Goal: Transaction & Acquisition: Purchase product/service

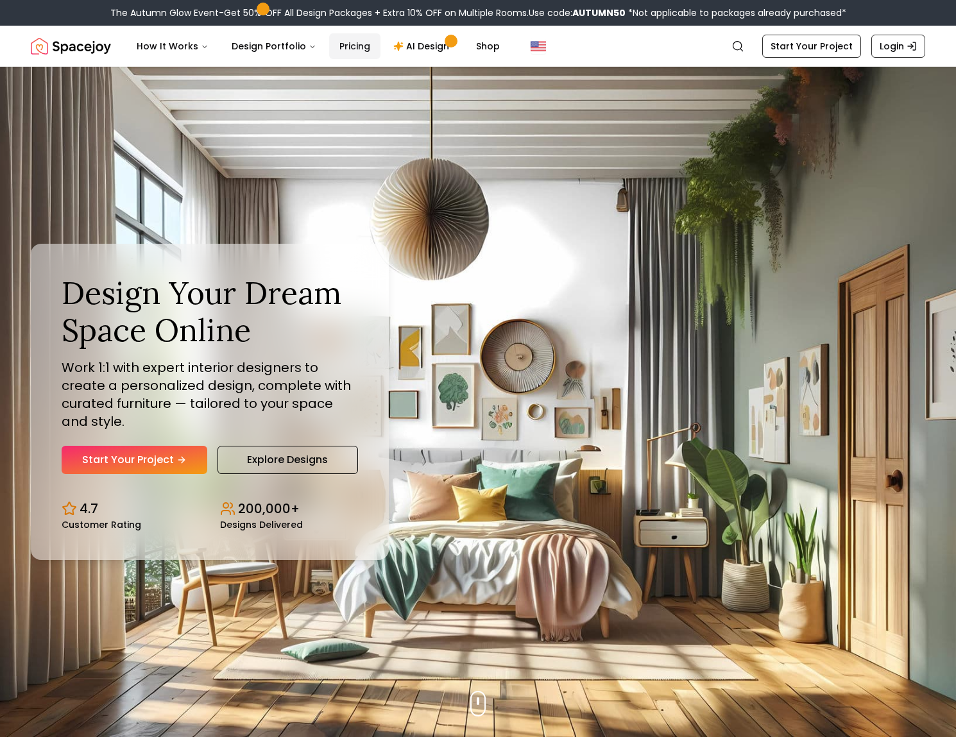
click at [339, 46] on link "Pricing" at bounding box center [354, 46] width 51 height 26
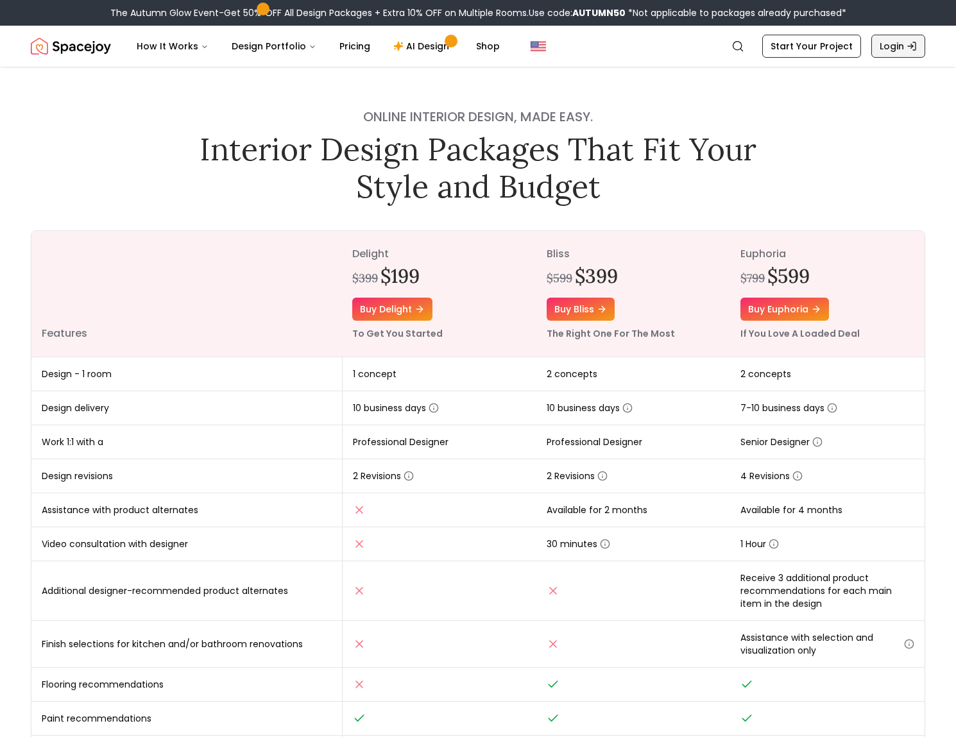
click at [911, 49] on icon "Global" at bounding box center [912, 46] width 10 height 10
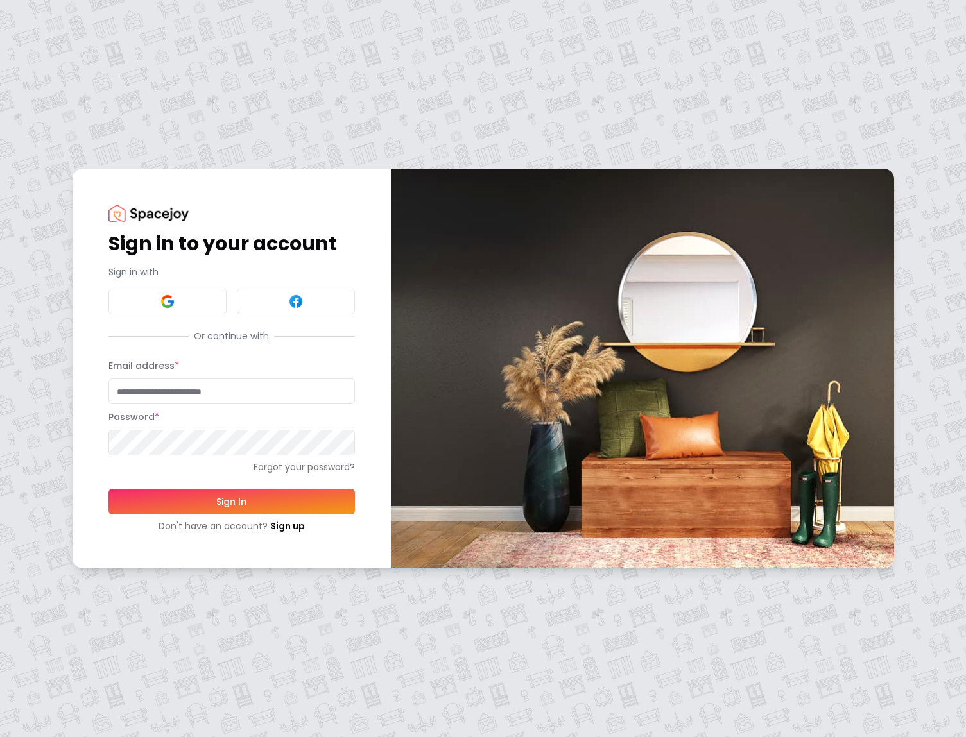
click at [154, 391] on input "Email address *" at bounding box center [231, 392] width 246 height 26
click at [193, 393] on input "Email address *" at bounding box center [231, 392] width 246 height 26
type input "**********"
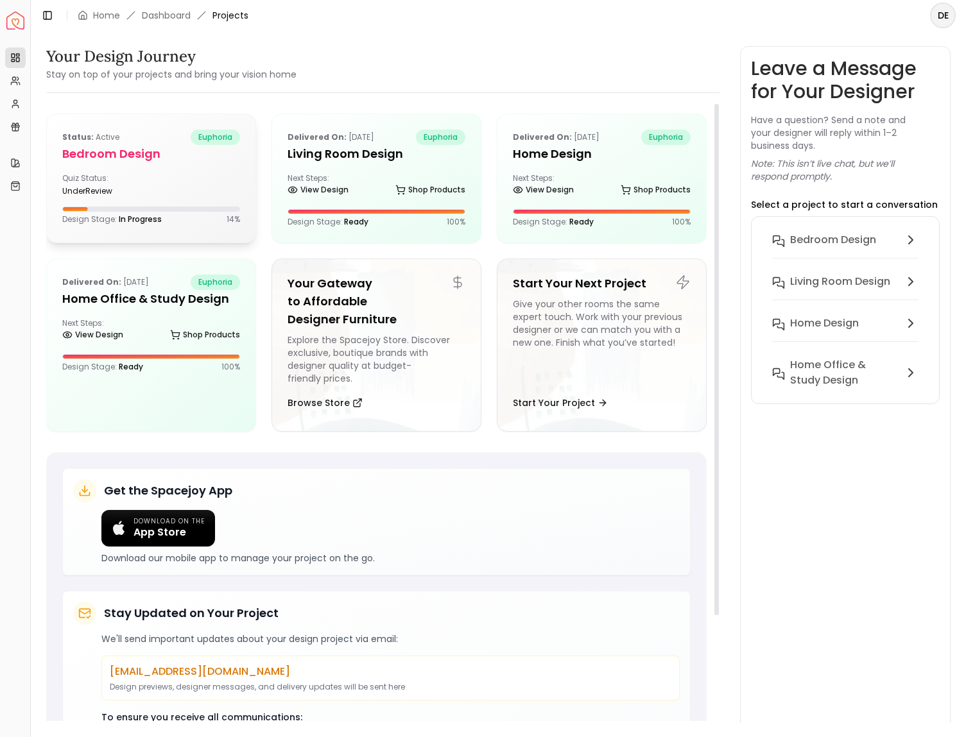
click at [191, 183] on div "Quiz Status: underReview" at bounding box center [151, 184] width 178 height 23
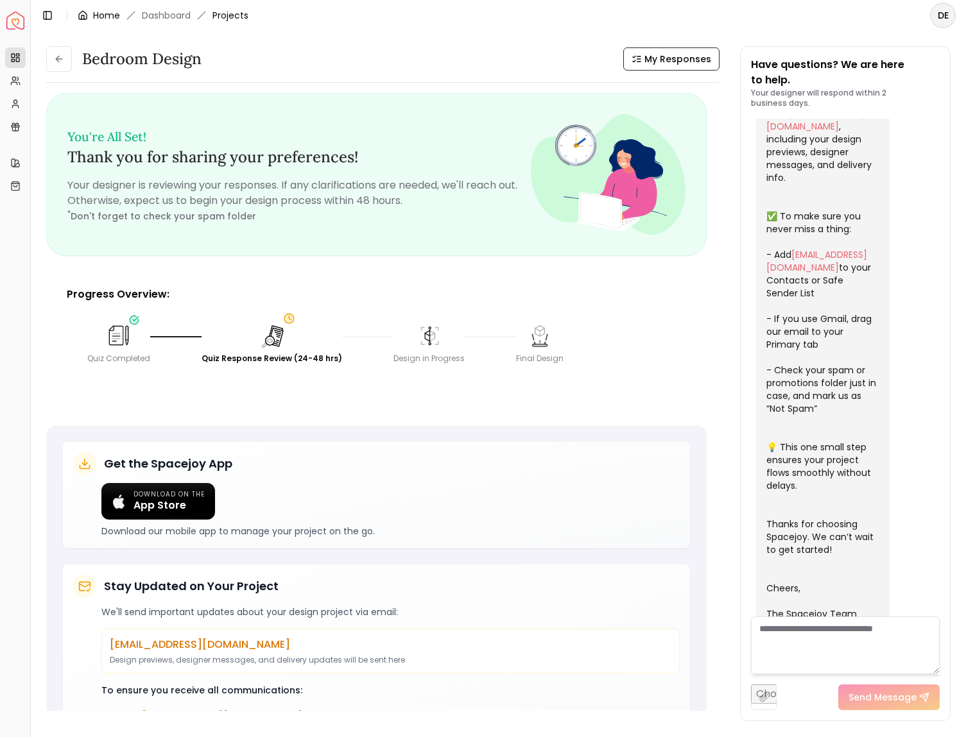
click at [104, 14] on link "Home" at bounding box center [106, 15] width 27 height 13
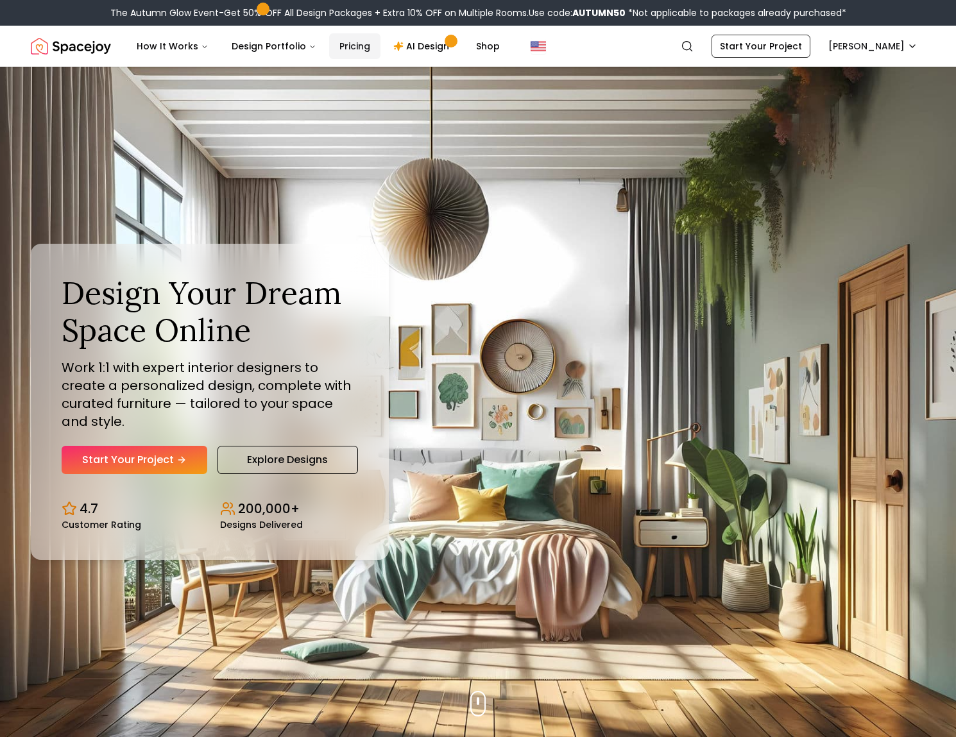
click at [348, 48] on link "Pricing" at bounding box center [354, 46] width 51 height 26
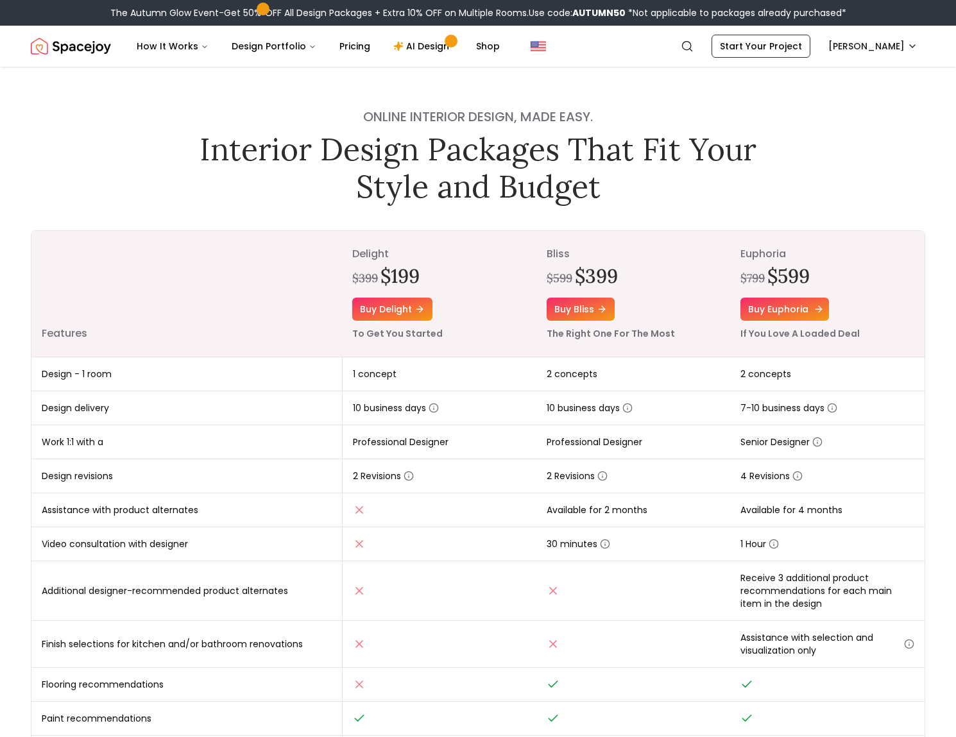
click at [786, 307] on link "Buy euphoria" at bounding box center [784, 309] width 89 height 23
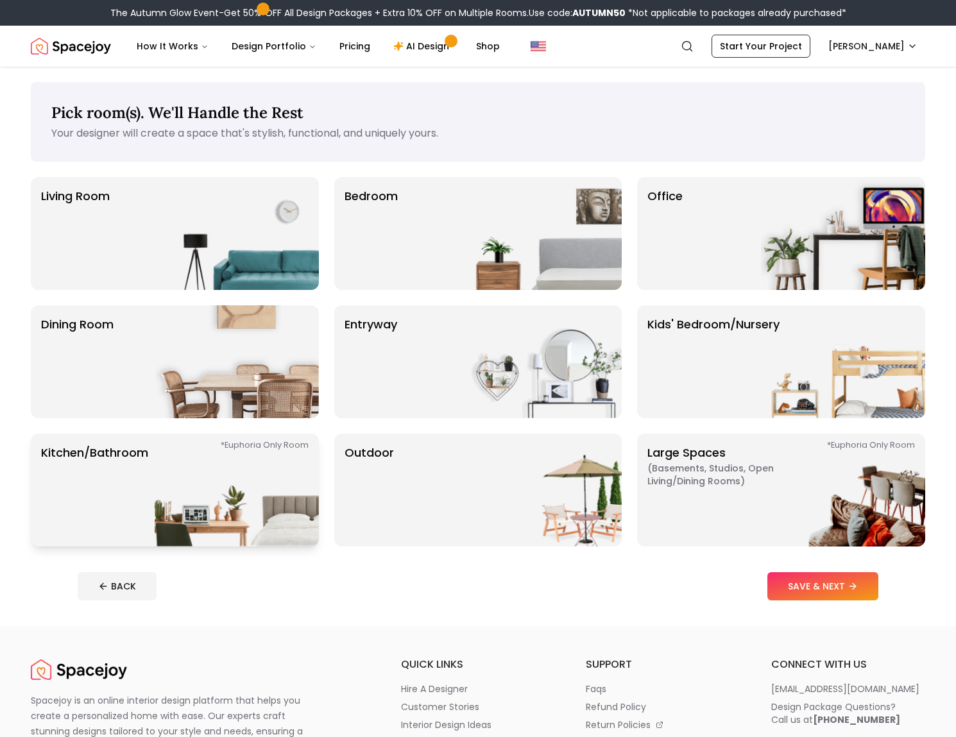
click at [236, 448] on img at bounding box center [237, 490] width 164 height 113
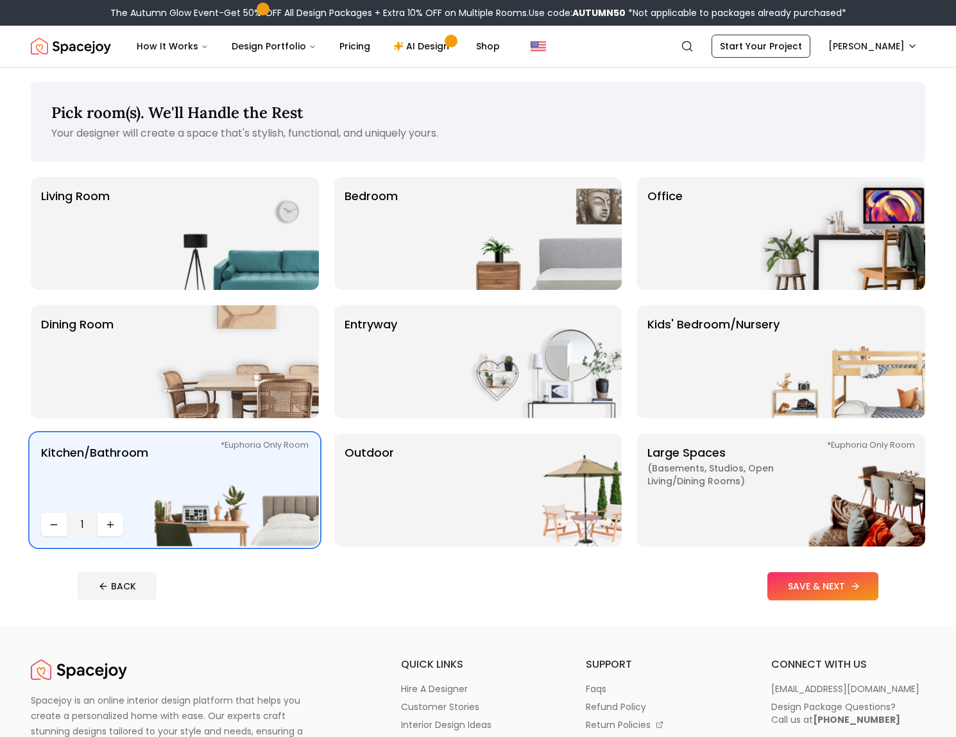
click at [838, 584] on button "SAVE & NEXT" at bounding box center [822, 586] width 111 height 28
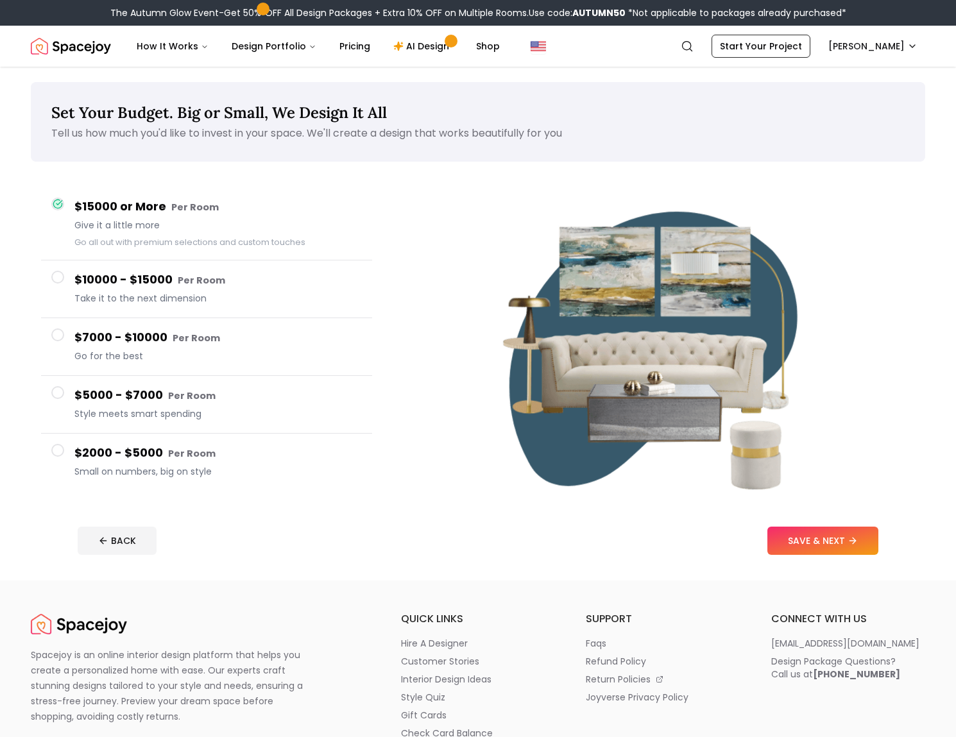
click at [57, 452] on span at bounding box center [57, 450] width 13 height 13
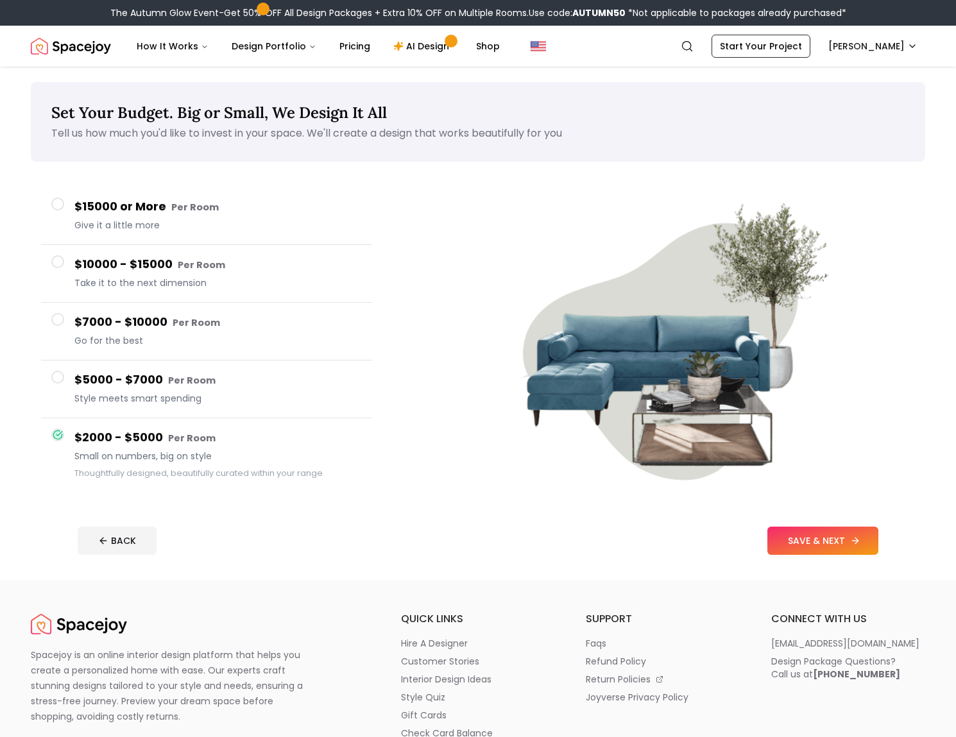
click at [813, 541] on button "SAVE & NEXT" at bounding box center [822, 541] width 111 height 28
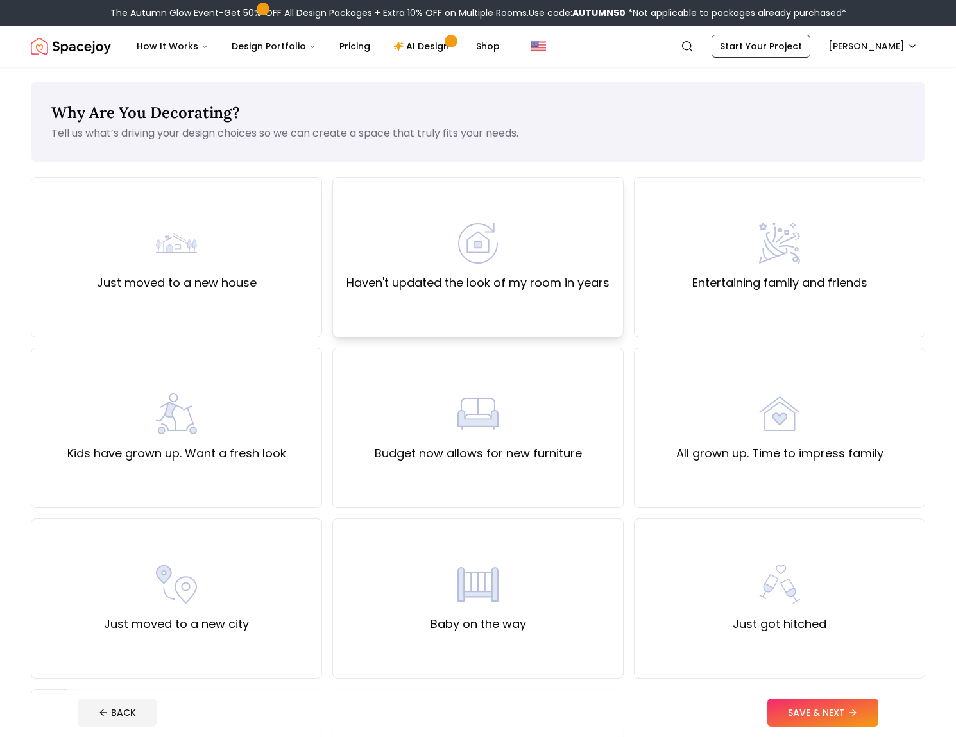
click at [514, 260] on div "Haven't updated the look of my room in years" at bounding box center [477, 257] width 263 height 69
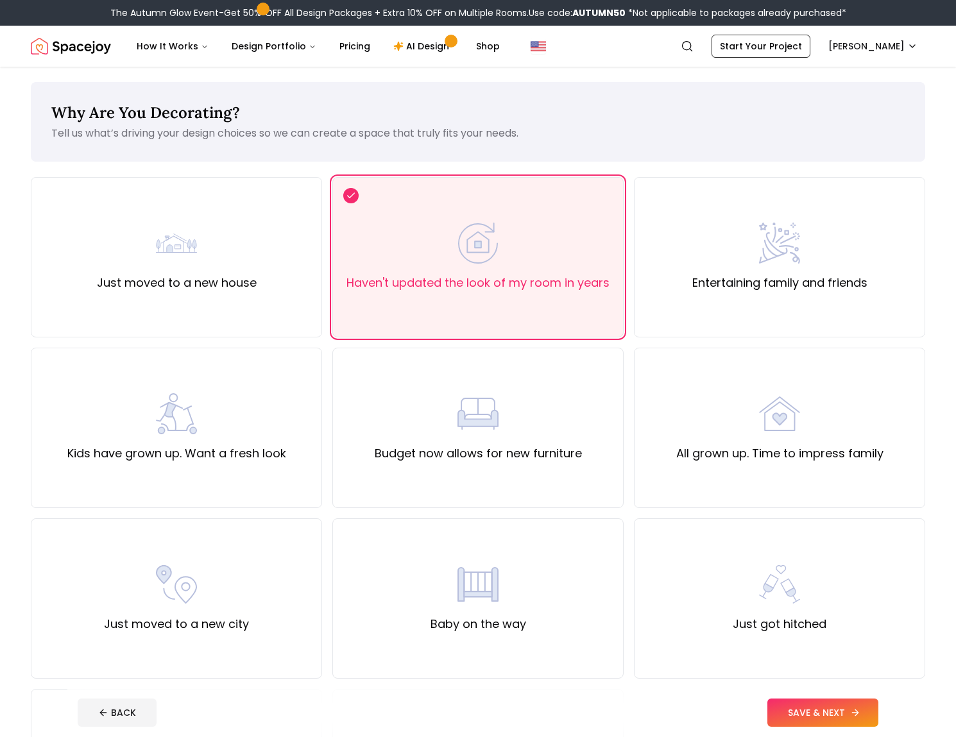
click at [837, 715] on button "SAVE & NEXT" at bounding box center [822, 713] width 111 height 28
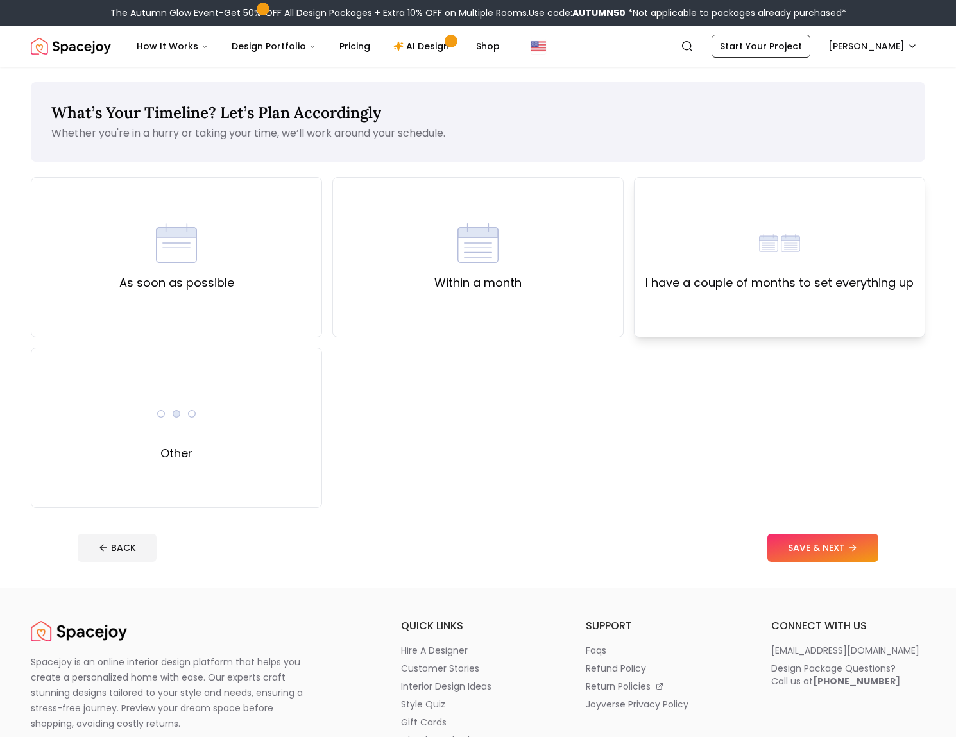
click at [763, 277] on label "I have a couple of months to set everything up" at bounding box center [779, 283] width 268 height 18
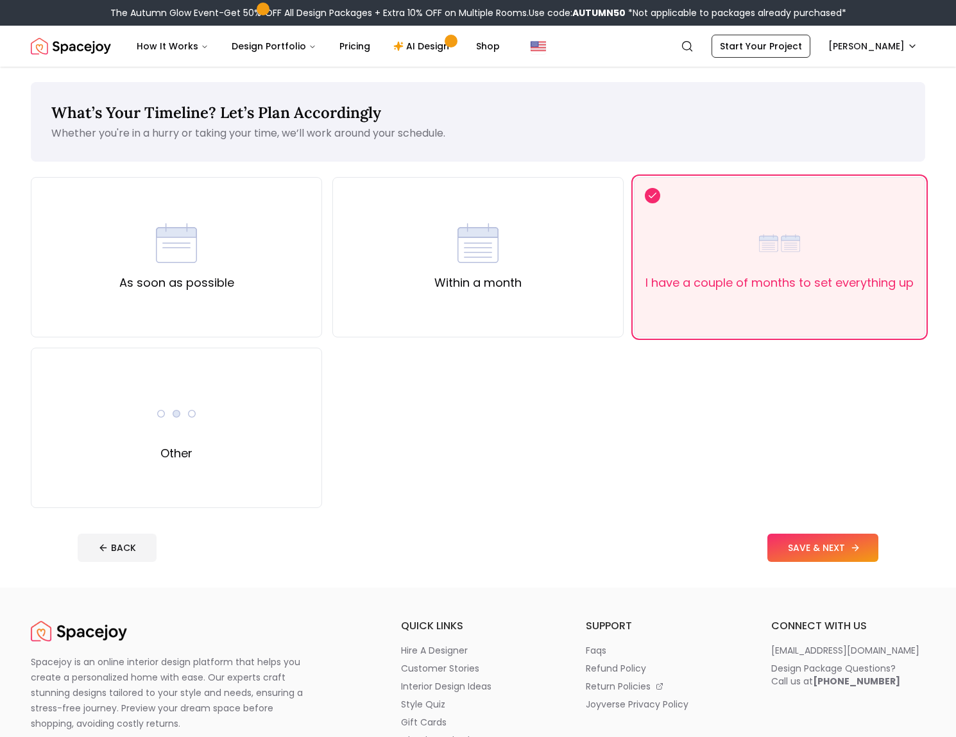
click at [822, 544] on button "SAVE & NEXT" at bounding box center [822, 548] width 111 height 28
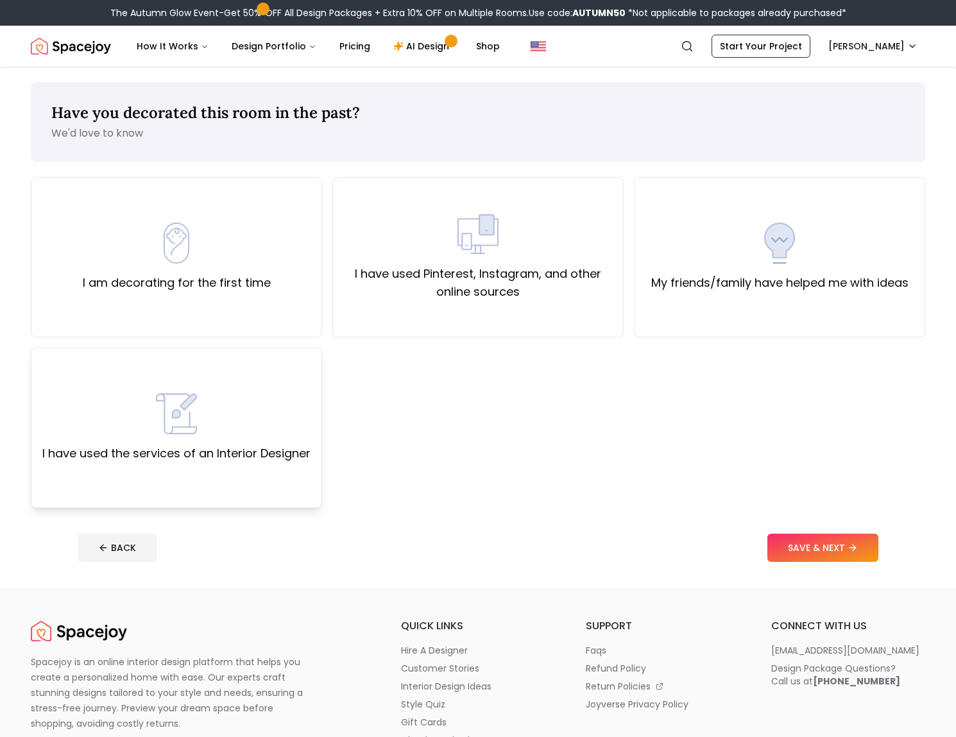
click at [138, 448] on label "I have used the services of an Interior Designer" at bounding box center [176, 454] width 268 height 18
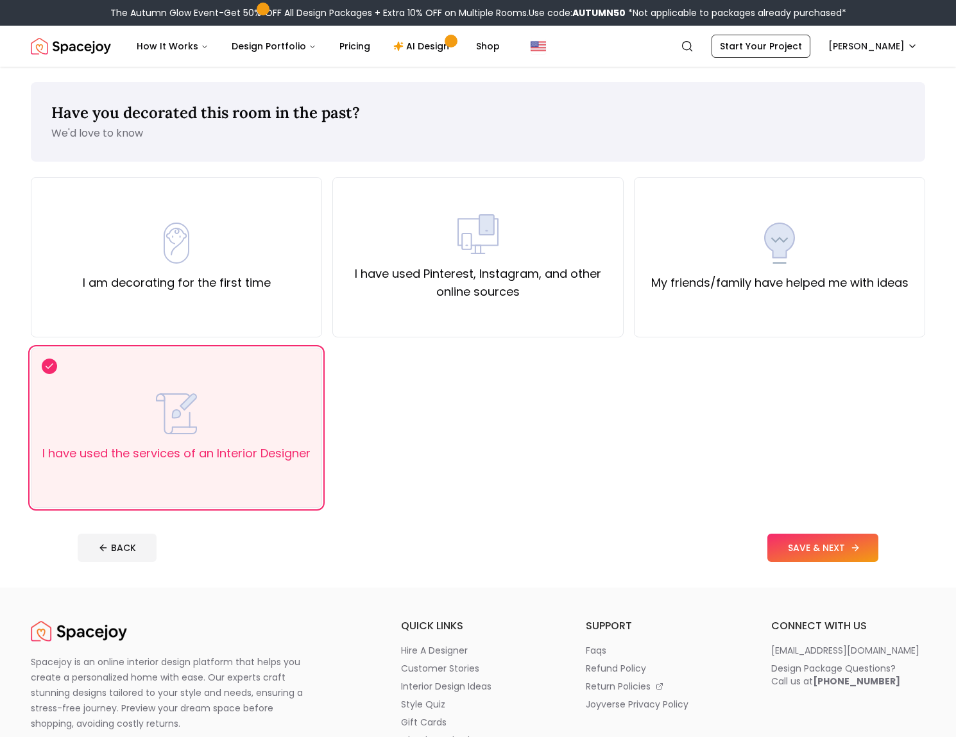
click at [843, 550] on button "SAVE & NEXT" at bounding box center [822, 548] width 111 height 28
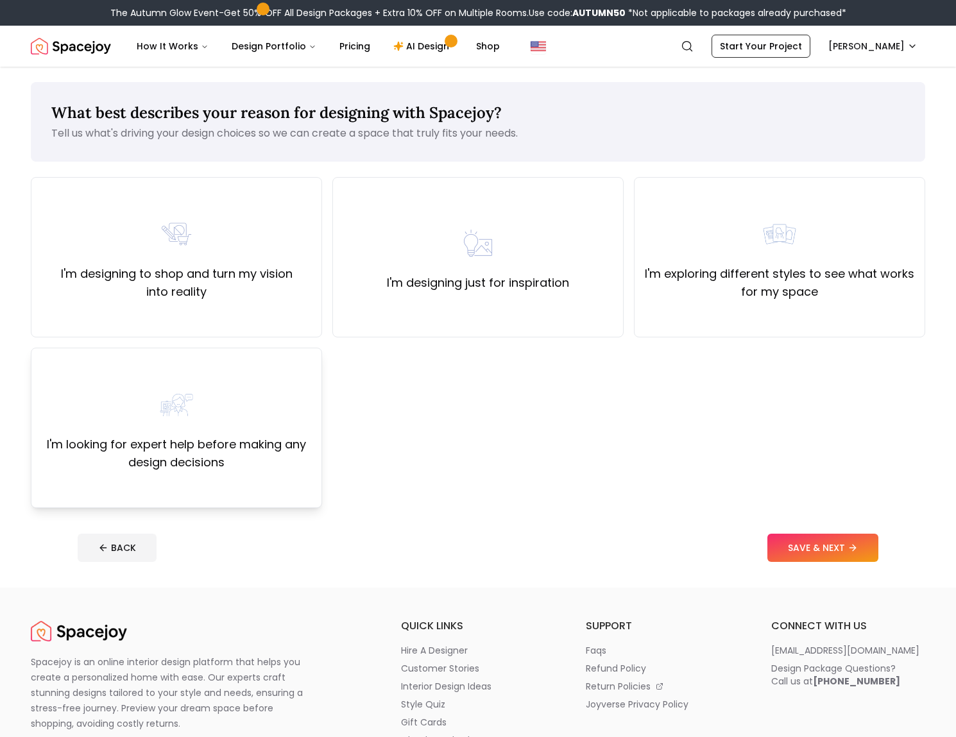
click at [216, 418] on div "I'm looking for expert help before making any design decisions" at bounding box center [176, 427] width 269 height 87
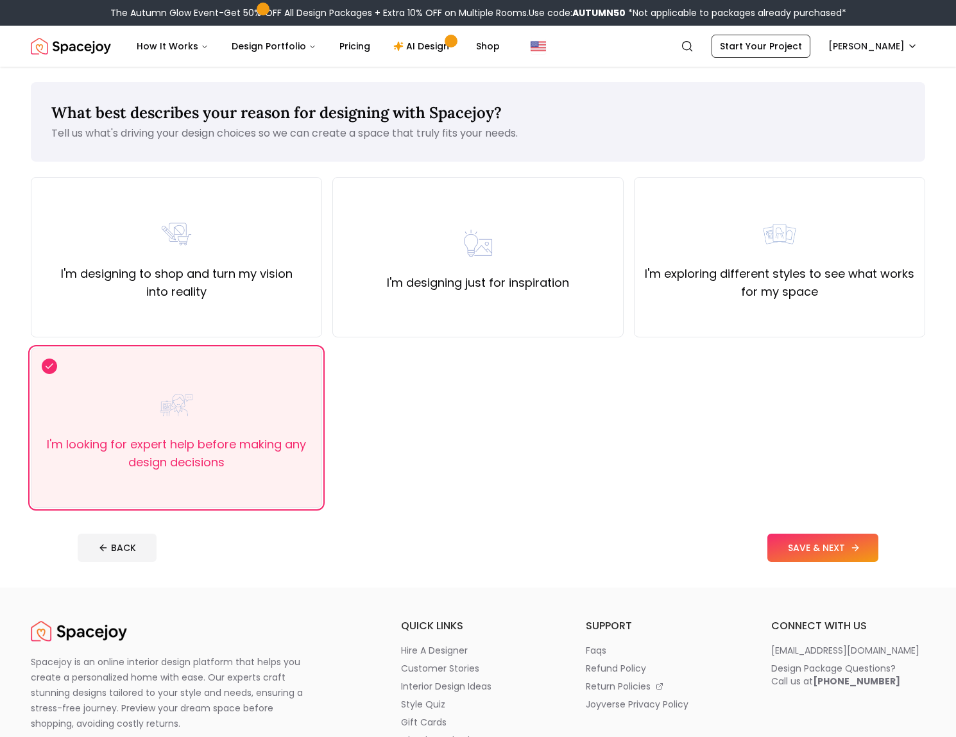
click at [812, 550] on button "SAVE & NEXT" at bounding box center [822, 548] width 111 height 28
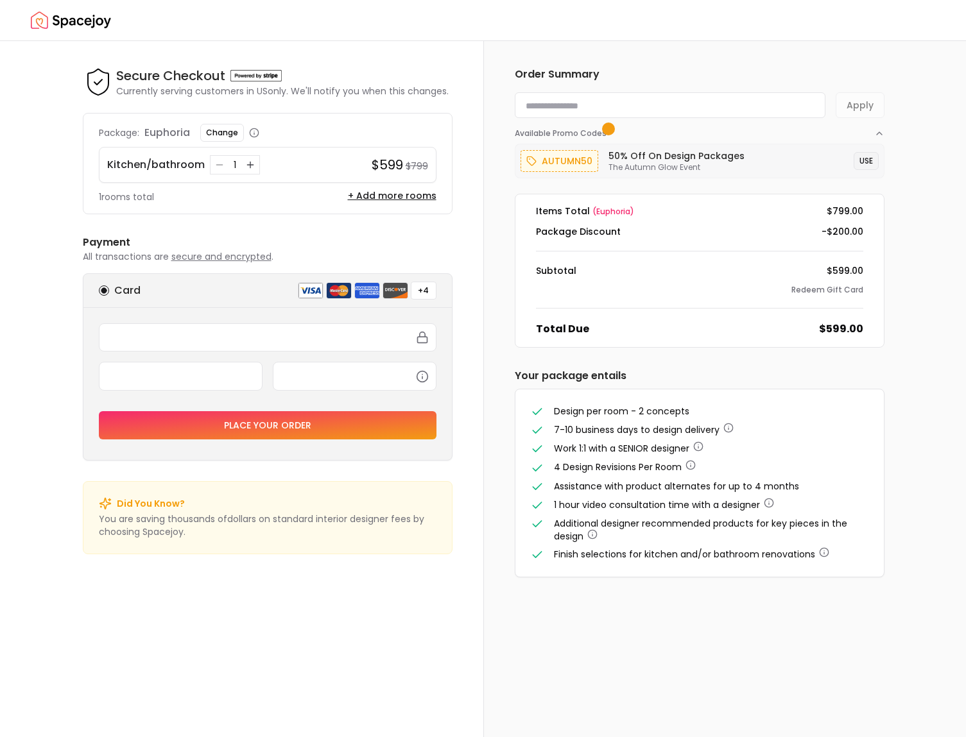
click at [868, 160] on button "USE" at bounding box center [865, 161] width 25 height 18
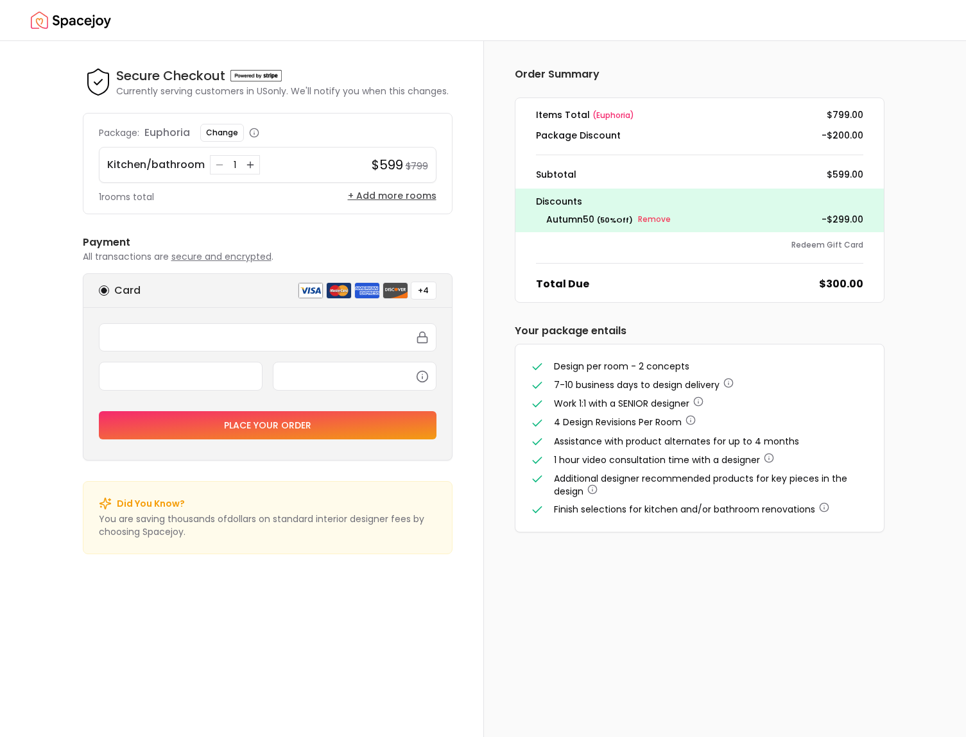
click at [425, 196] on button "+ Add more rooms" at bounding box center [392, 195] width 89 height 13
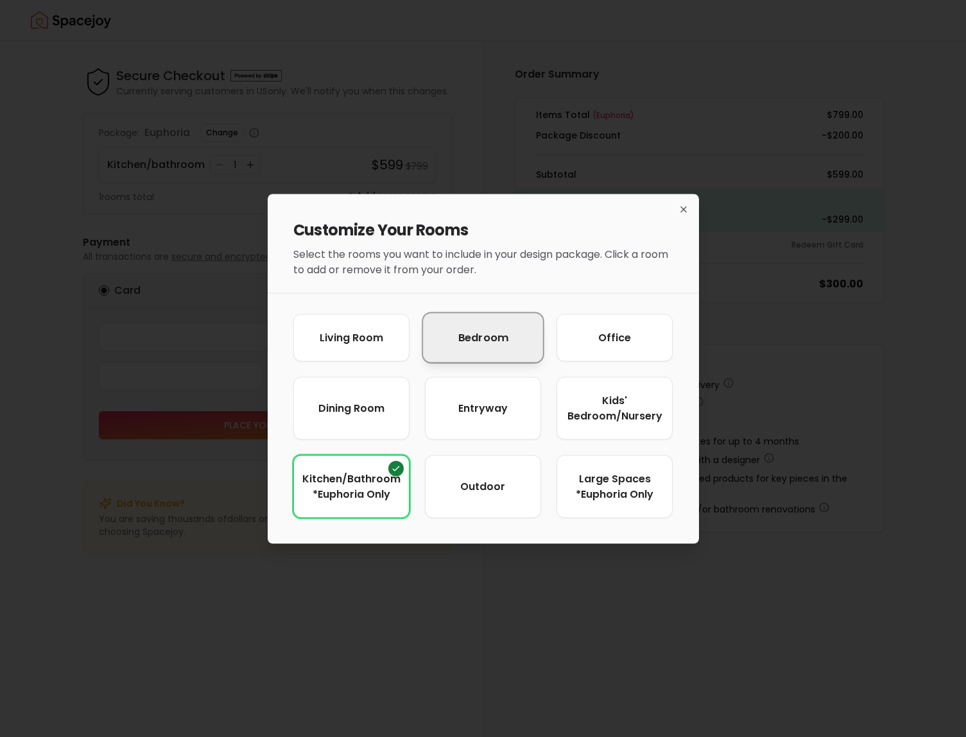
click at [481, 337] on span "Bedroom" at bounding box center [482, 338] width 50 height 16
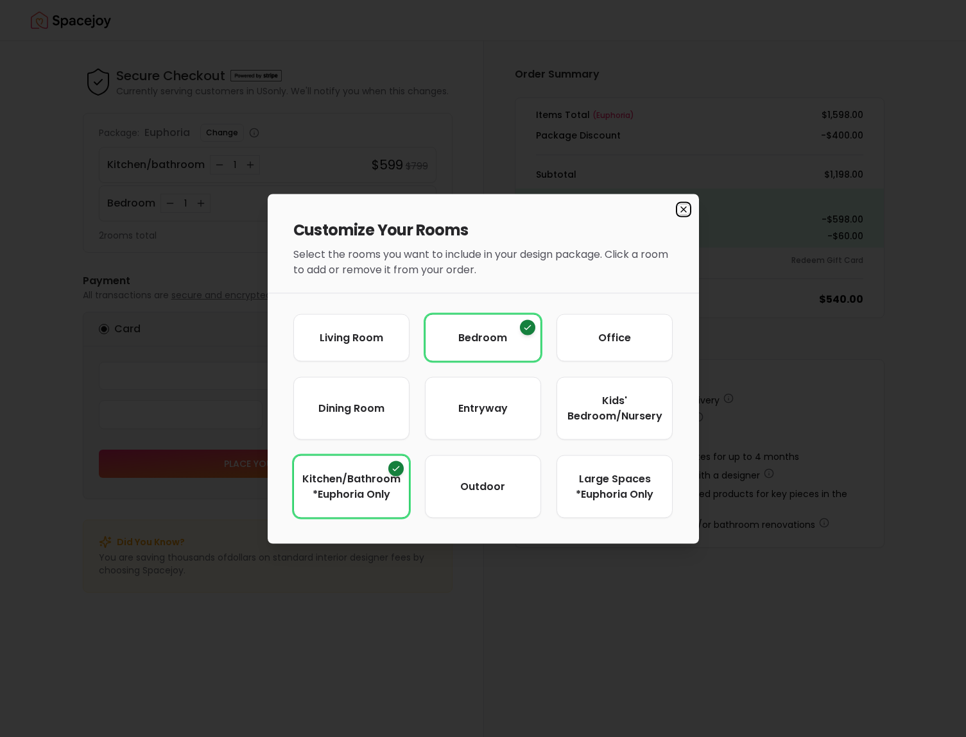
click at [683, 207] on icon "button" at bounding box center [683, 209] width 10 height 10
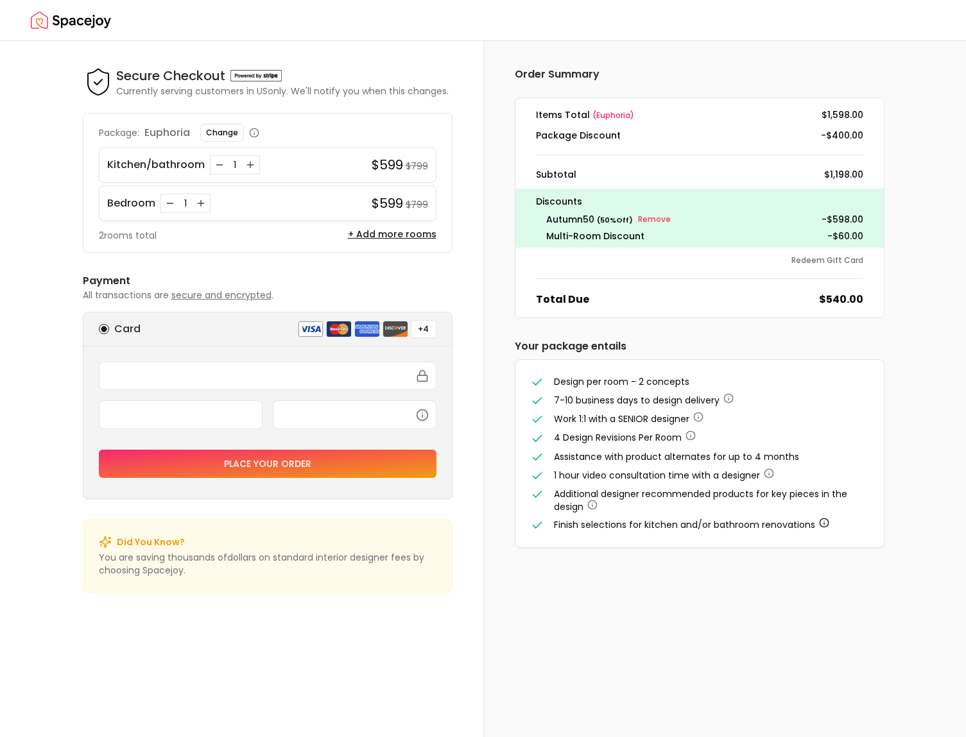
click at [822, 522] on icon "button" at bounding box center [824, 523] width 10 height 10
click at [729, 339] on h6 "Your package entails" at bounding box center [700, 346] width 370 height 15
